Goal: Navigation & Orientation: Find specific page/section

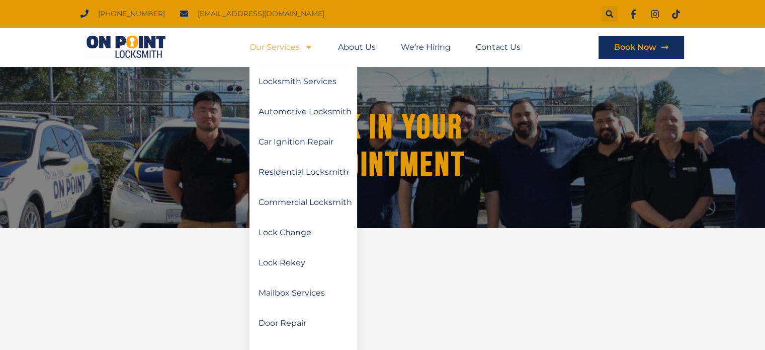
click at [309, 48] on icon "Menu" at bounding box center [308, 47] width 5 height 3
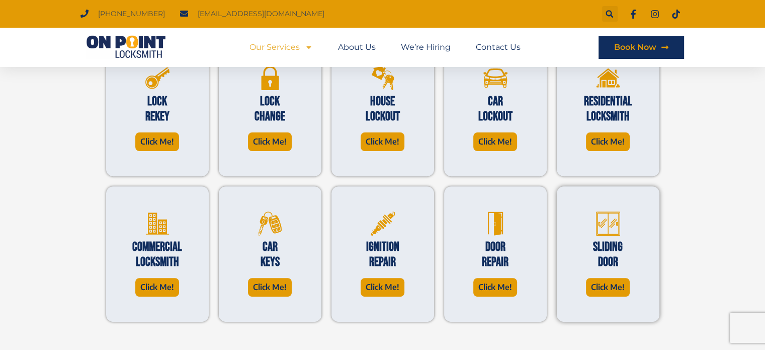
scroll to position [285, 0]
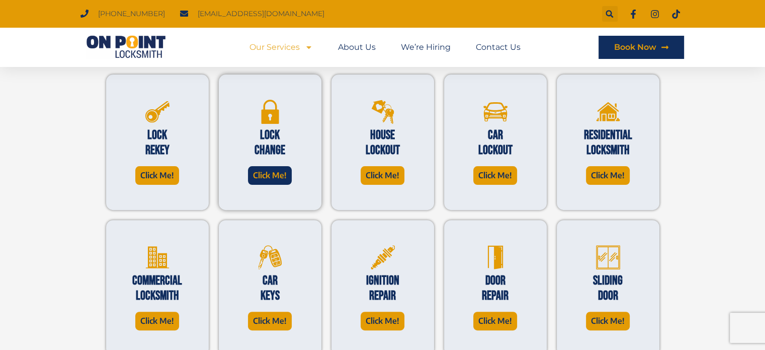
click at [280, 181] on span "Click Me!" at bounding box center [270, 176] width 34 height 14
